Goal: Transaction & Acquisition: Subscribe to service/newsletter

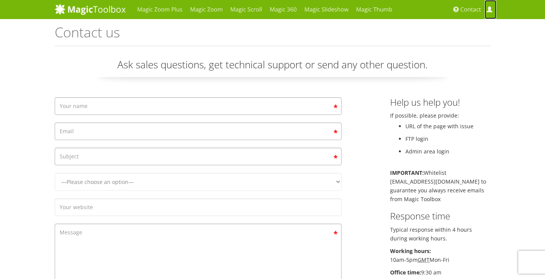
click at [495, 10] on link "My Account" at bounding box center [489, 9] width 11 height 19
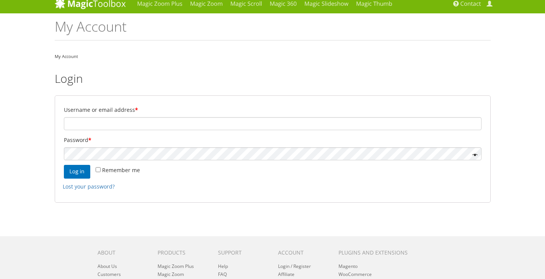
scroll to position [16, 0]
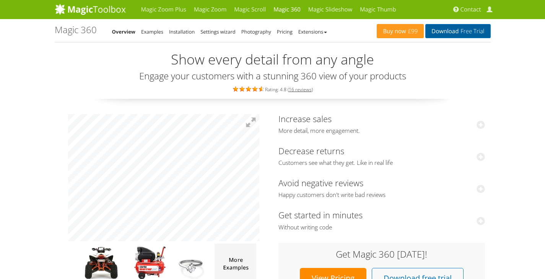
click at [473, 32] on span "Free Trial" at bounding box center [471, 31] width 26 height 6
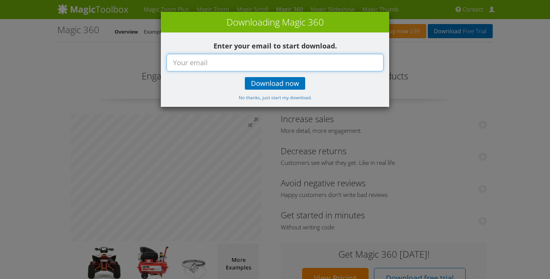
click at [219, 57] on input "text" at bounding box center [275, 63] width 217 height 18
type input "t"
